Goal: Task Accomplishment & Management: Use online tool/utility

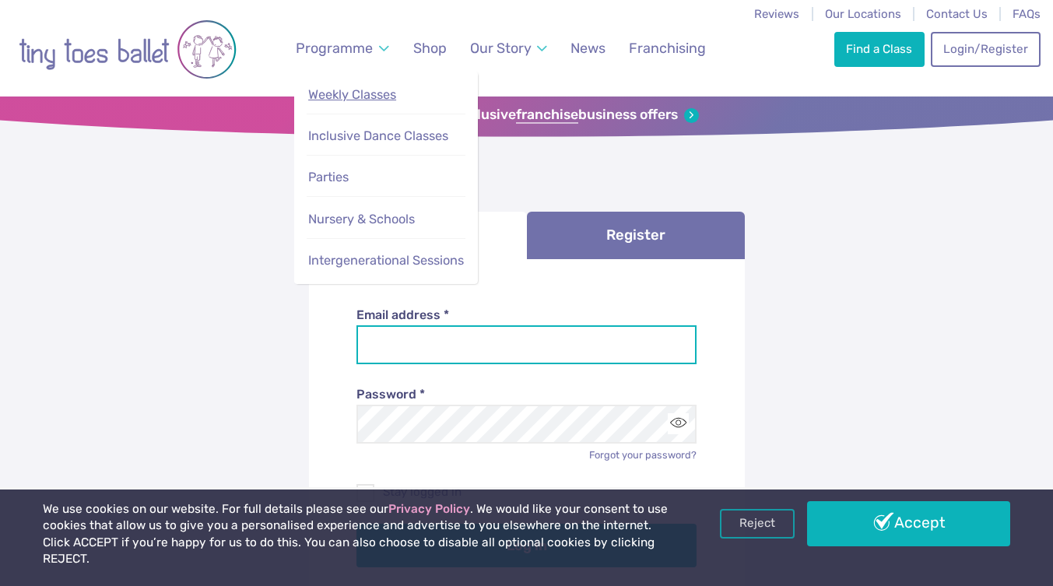
type input "**********"
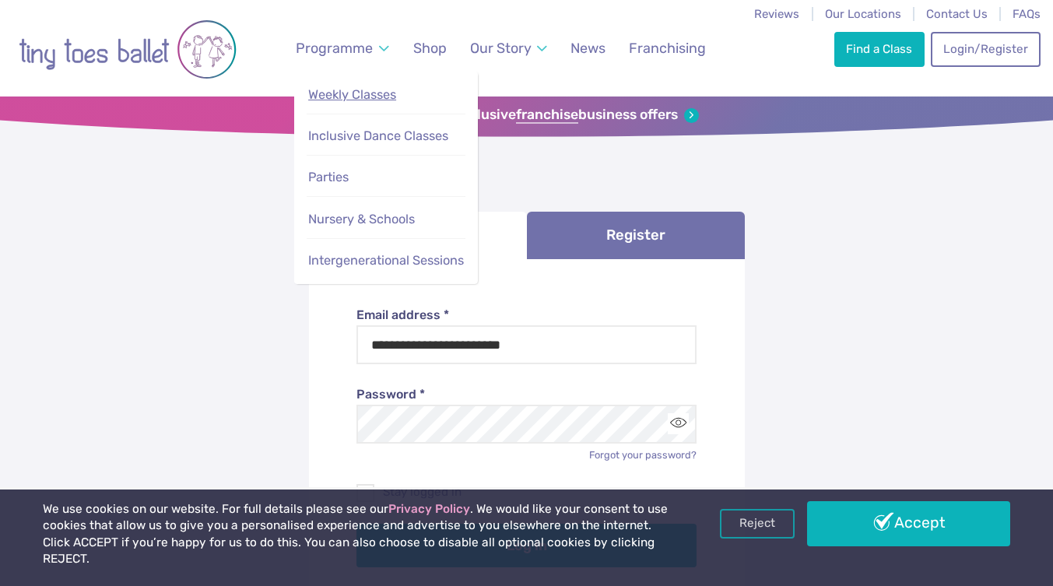
click at [372, 97] on span "Weekly Classes" at bounding box center [352, 94] width 88 height 15
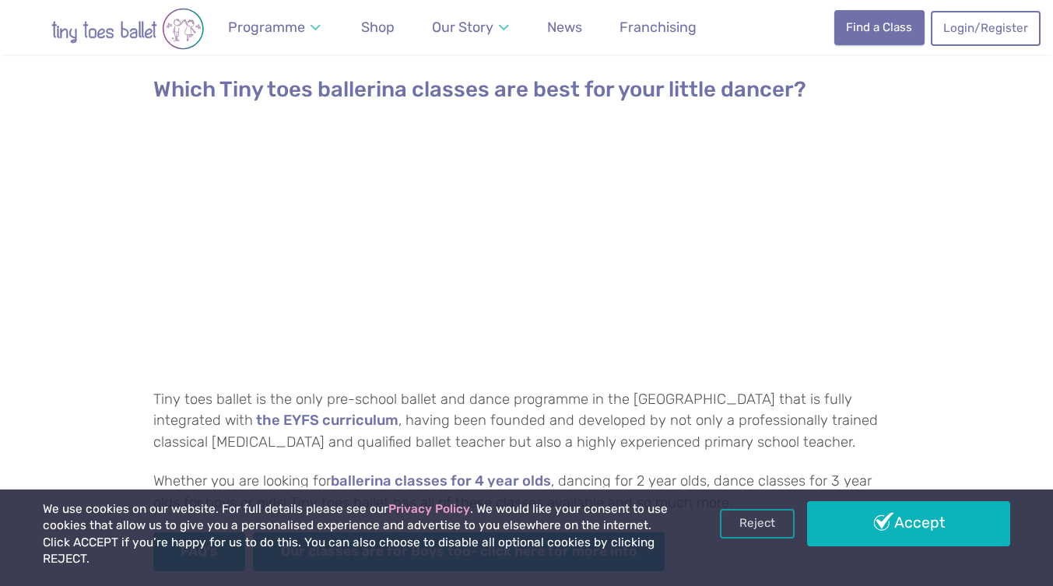
scroll to position [778, 0]
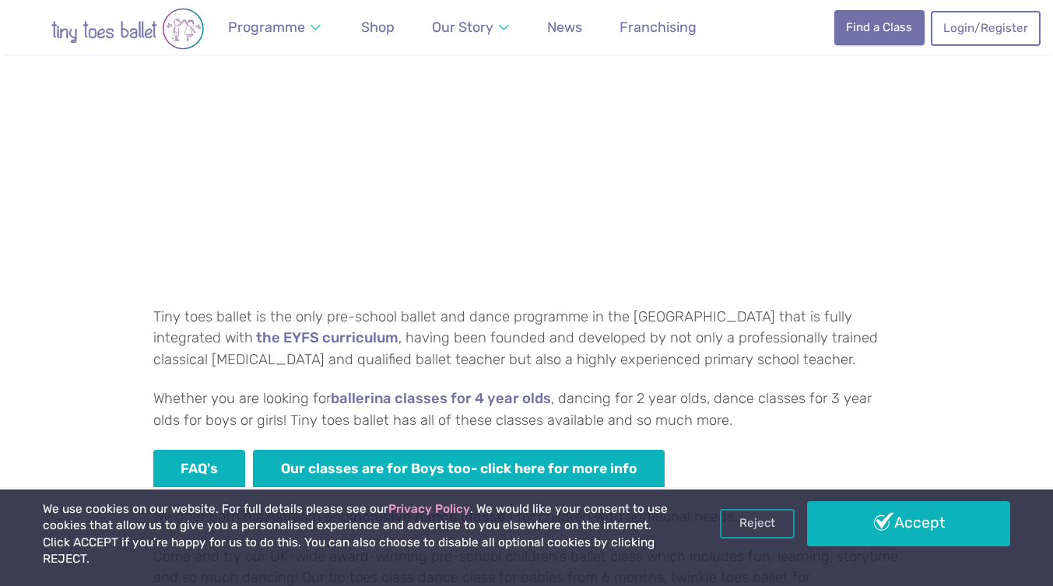
click at [898, 19] on link "Find a Class" at bounding box center [879, 27] width 90 height 34
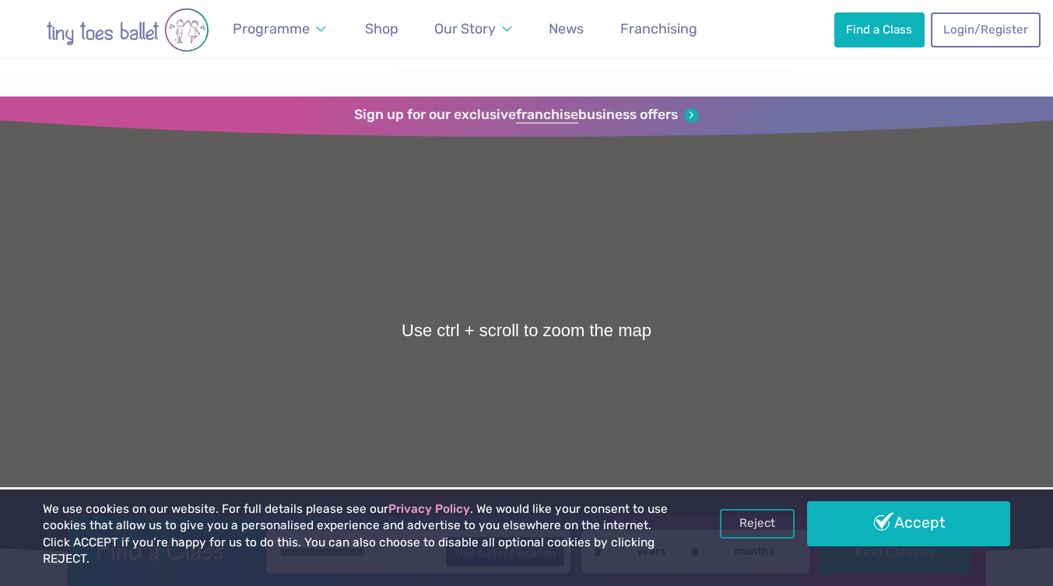
scroll to position [78, 0]
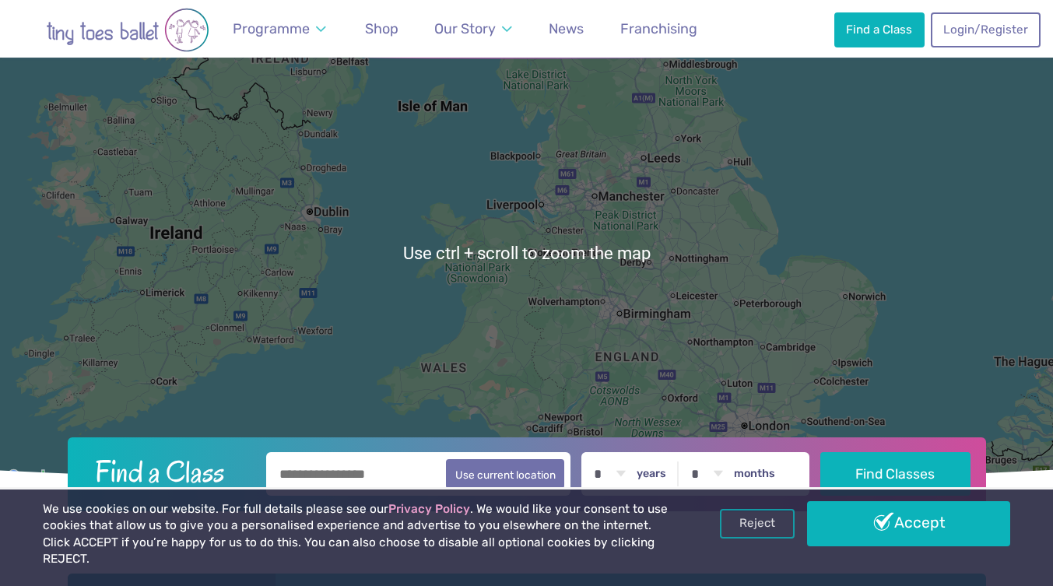
click at [899, 534] on link "Accept" at bounding box center [908, 523] width 203 height 45
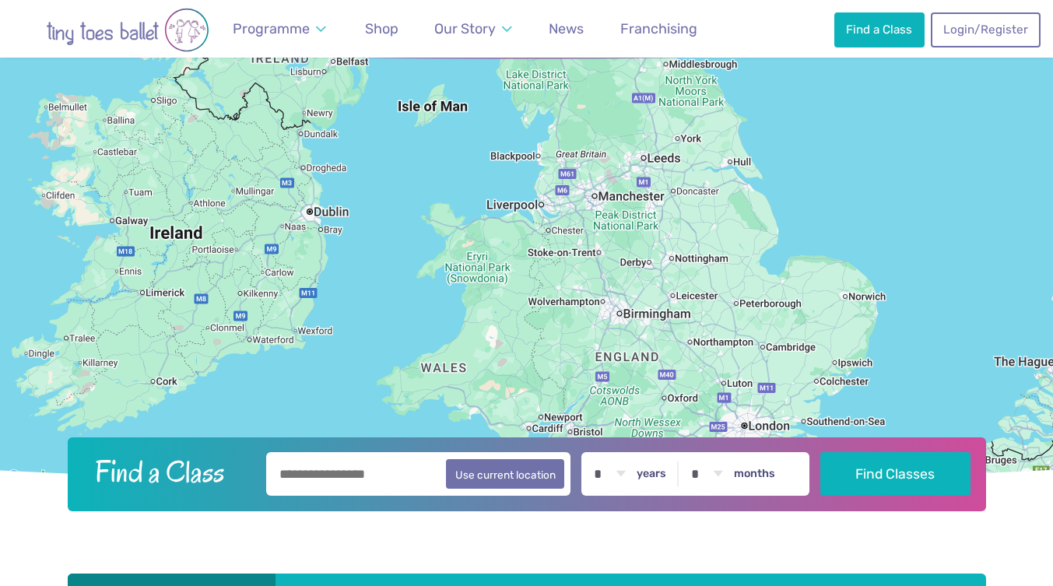
click at [385, 478] on input "text" at bounding box center [418, 474] width 305 height 44
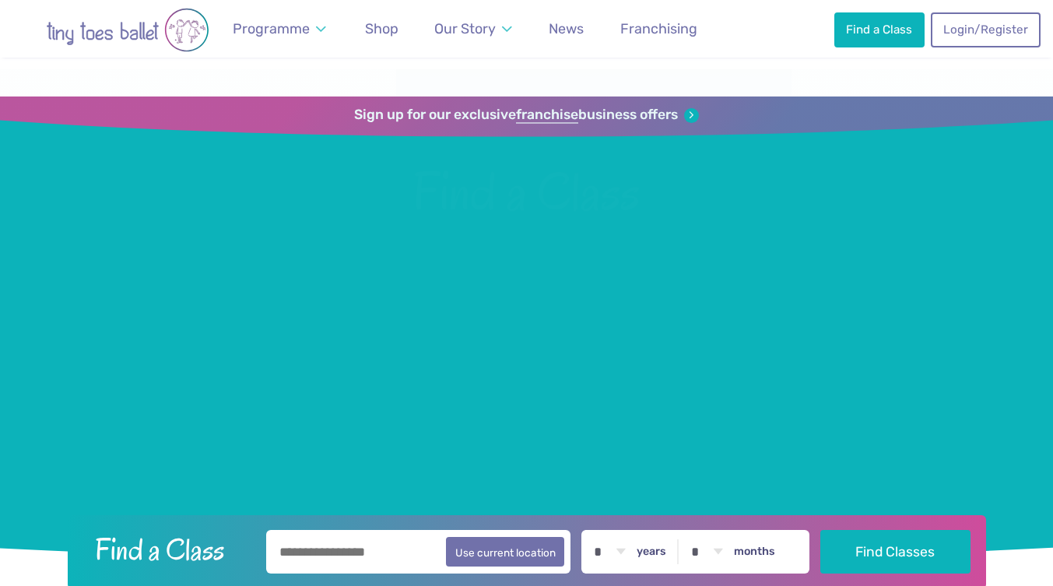
click at [387, 530] on input "text" at bounding box center [418, 552] width 305 height 44
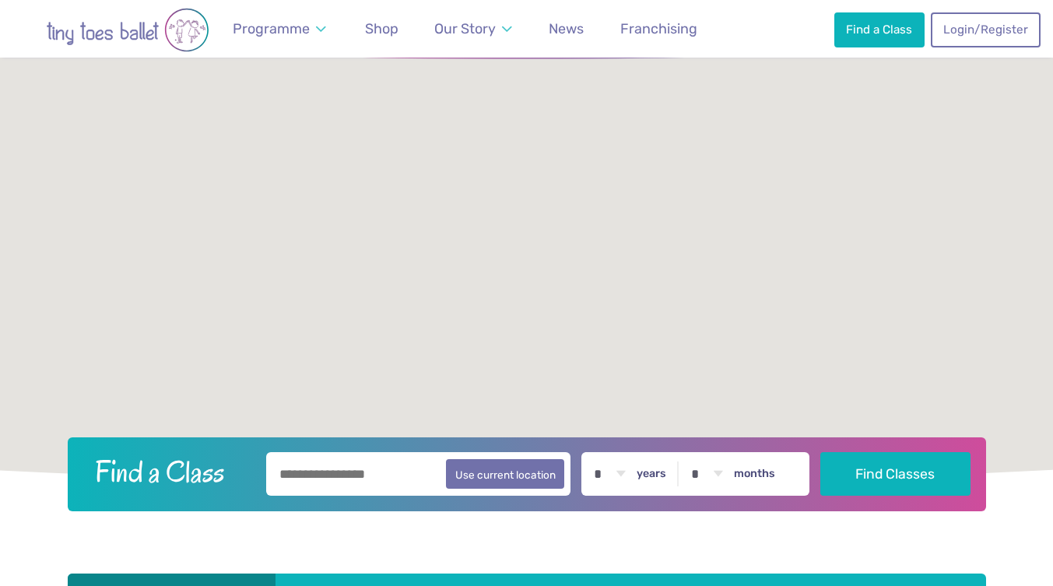
scroll to position [78, 0]
click at [375, 472] on input "text" at bounding box center [418, 474] width 305 height 44
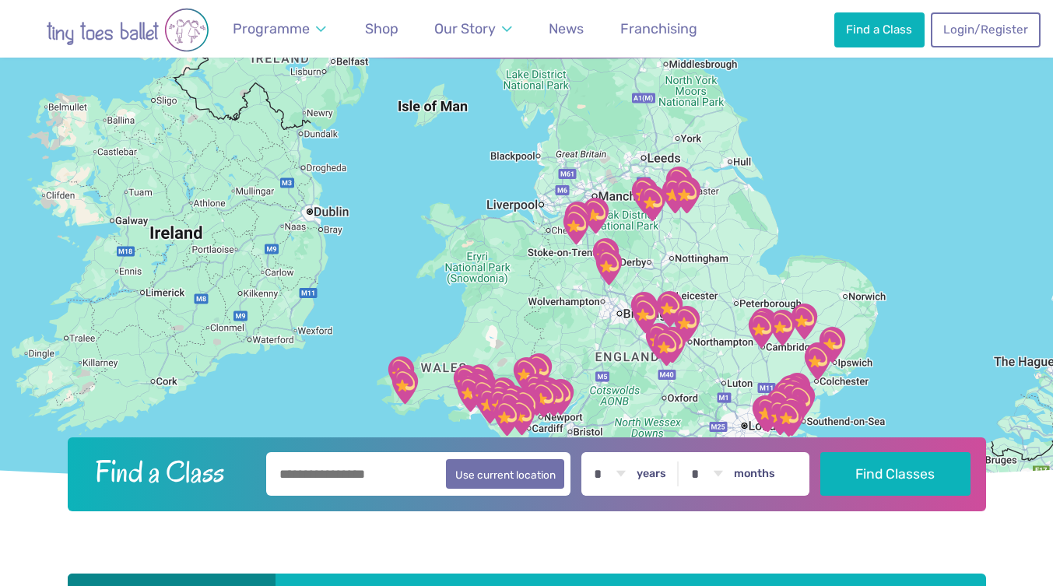
type input "*******"
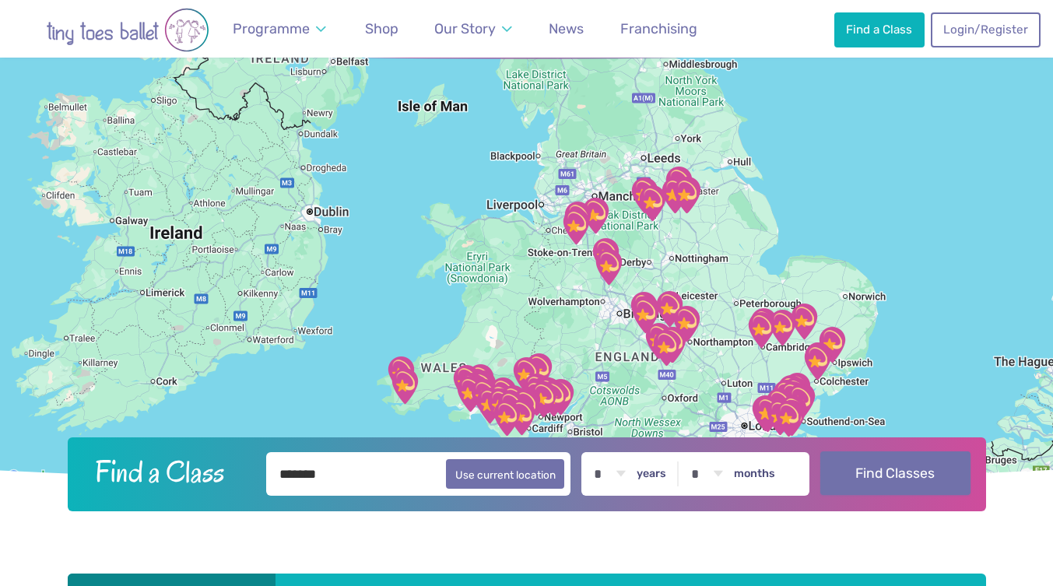
click at [883, 482] on button "Find Classes" at bounding box center [895, 473] width 150 height 44
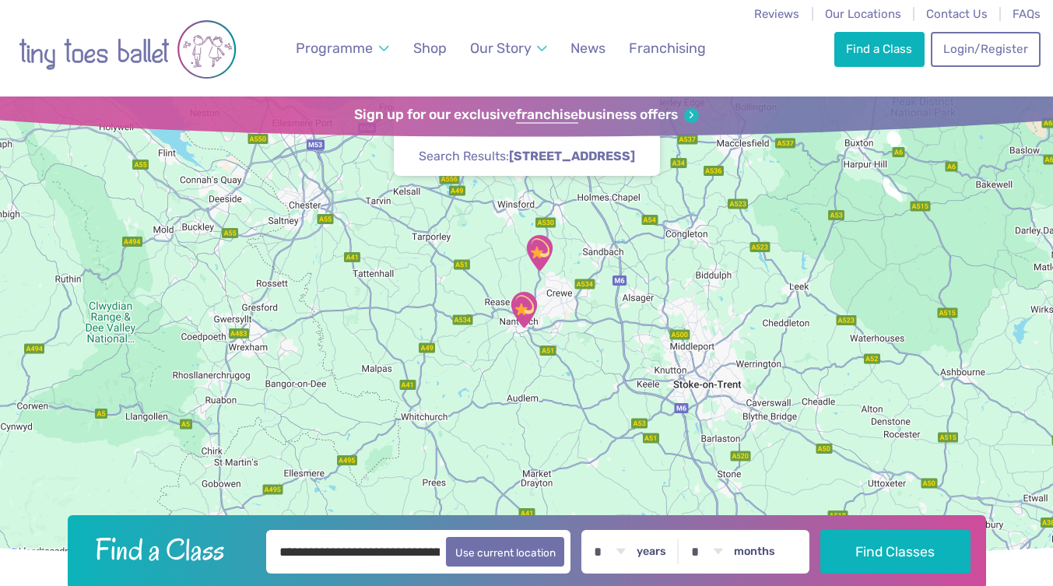
click at [520, 307] on img "Stapeley Community Hall" at bounding box center [523, 309] width 51 height 51
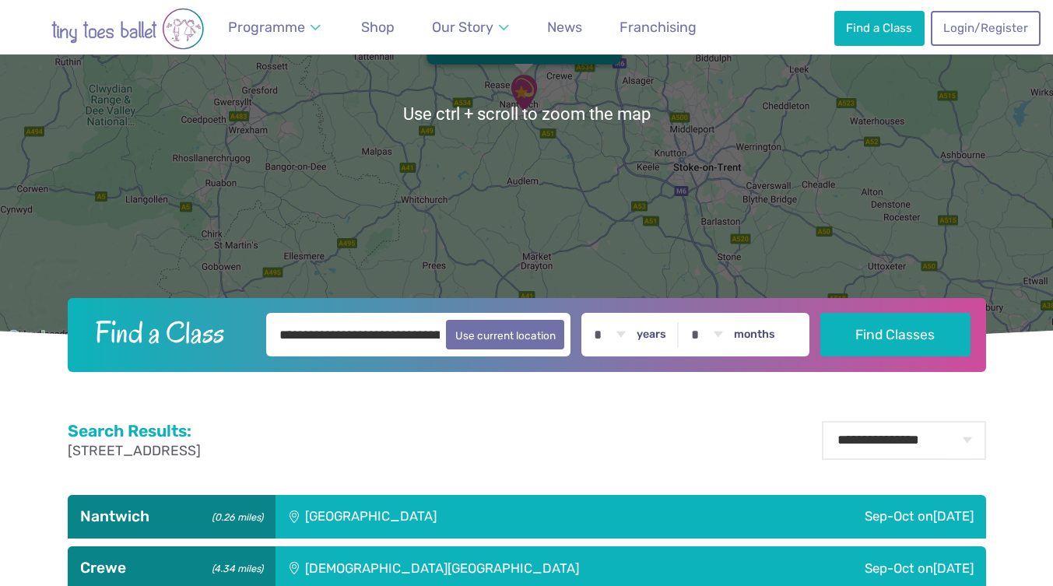
scroll to position [311, 0]
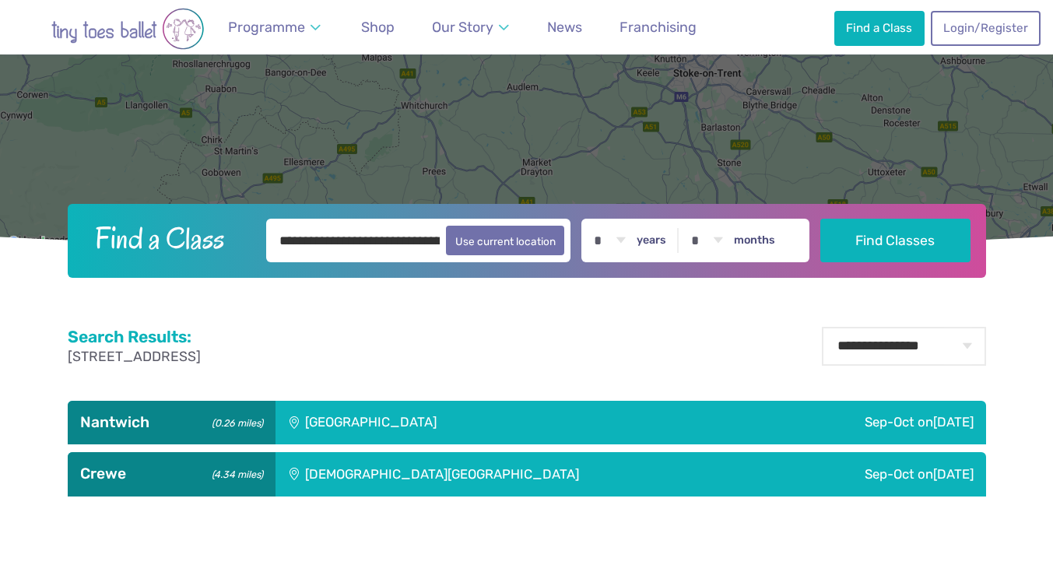
click at [388, 423] on div "[GEOGRAPHIC_DATA]" at bounding box center [475, 423] width 401 height 44
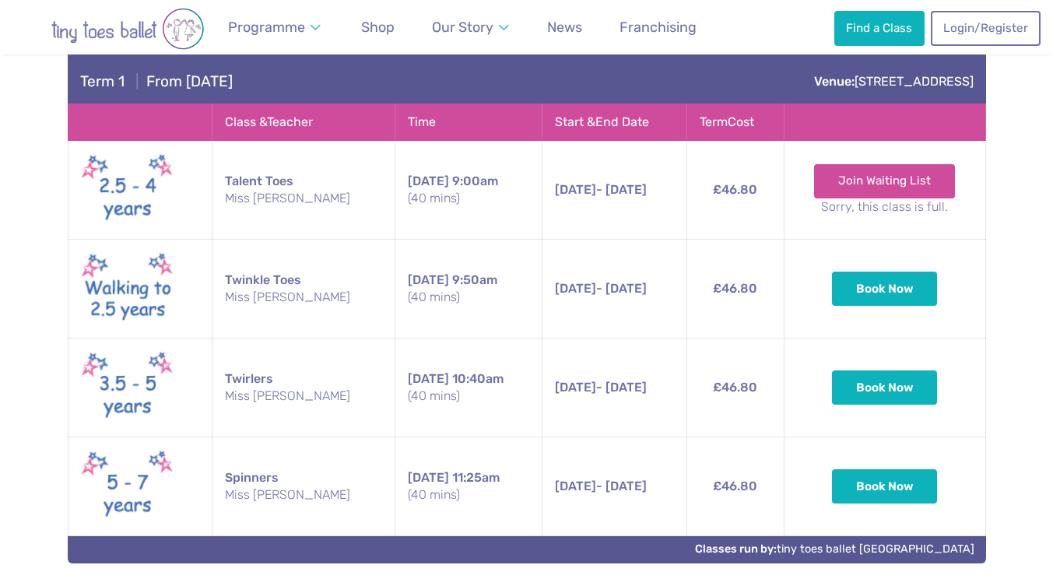
scroll to position [778, 0]
